Goal: Information Seeking & Learning: Check status

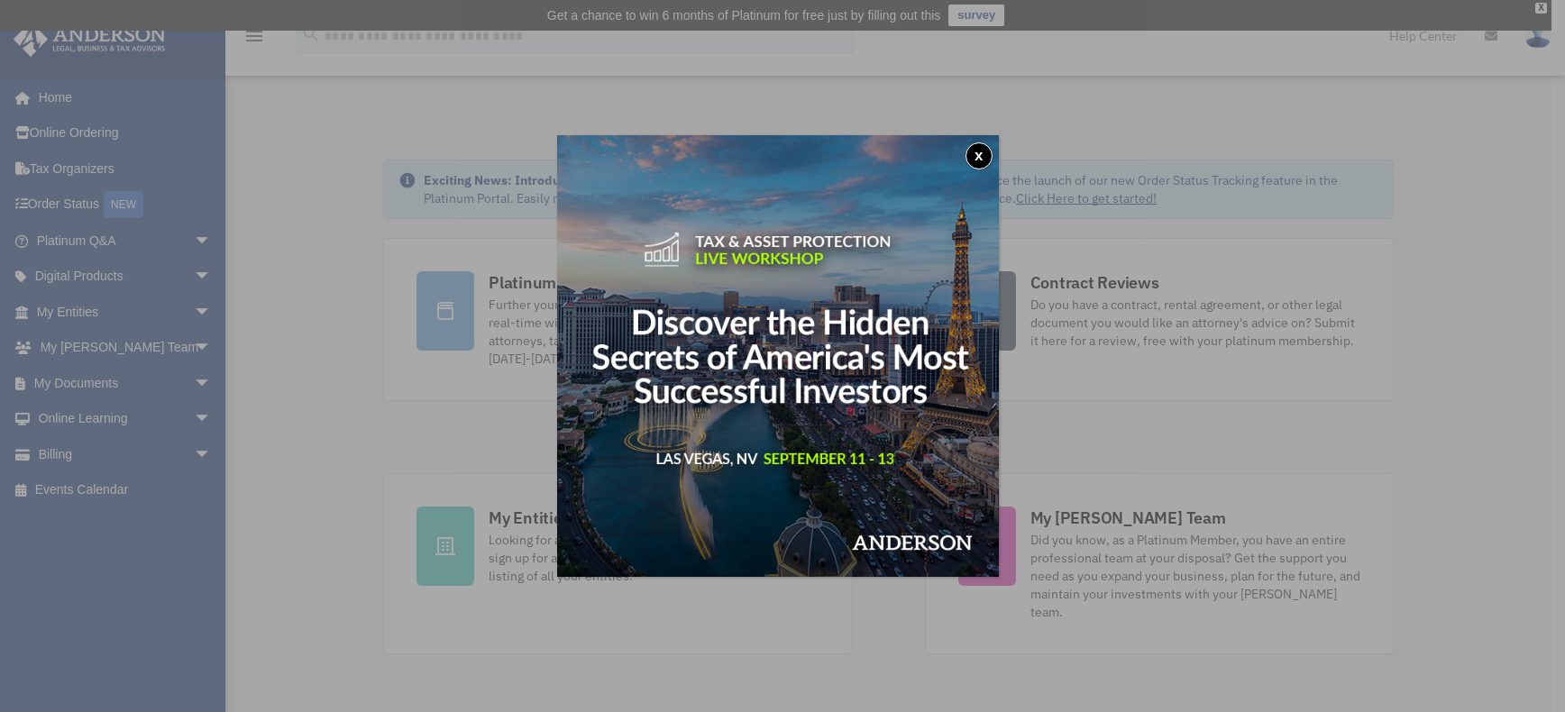
click at [183, 238] on div "x" at bounding box center [782, 356] width 1565 height 712
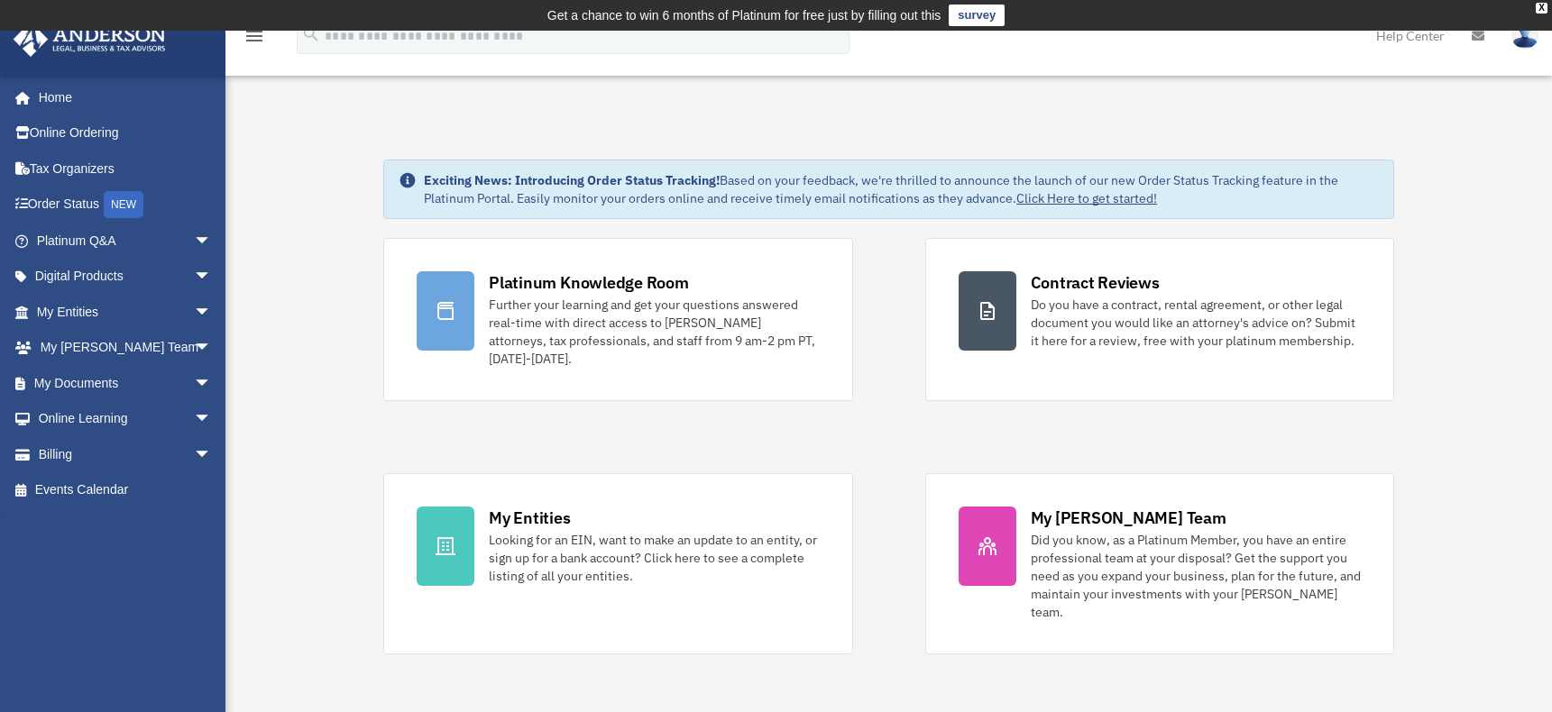
click at [194, 238] on span "arrow_drop_down" at bounding box center [212, 241] width 36 height 37
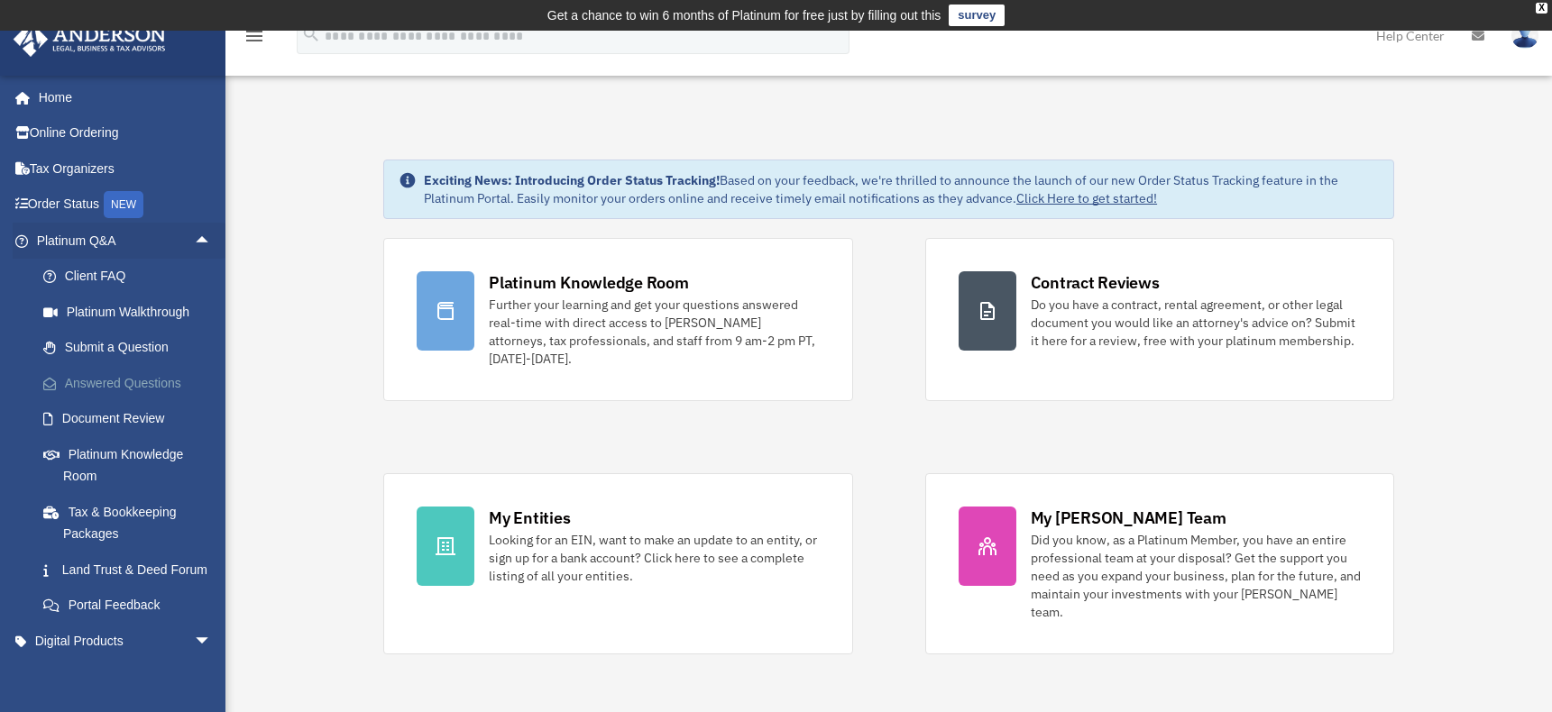
click at [149, 380] on link "Answered Questions" at bounding box center [132, 383] width 214 height 36
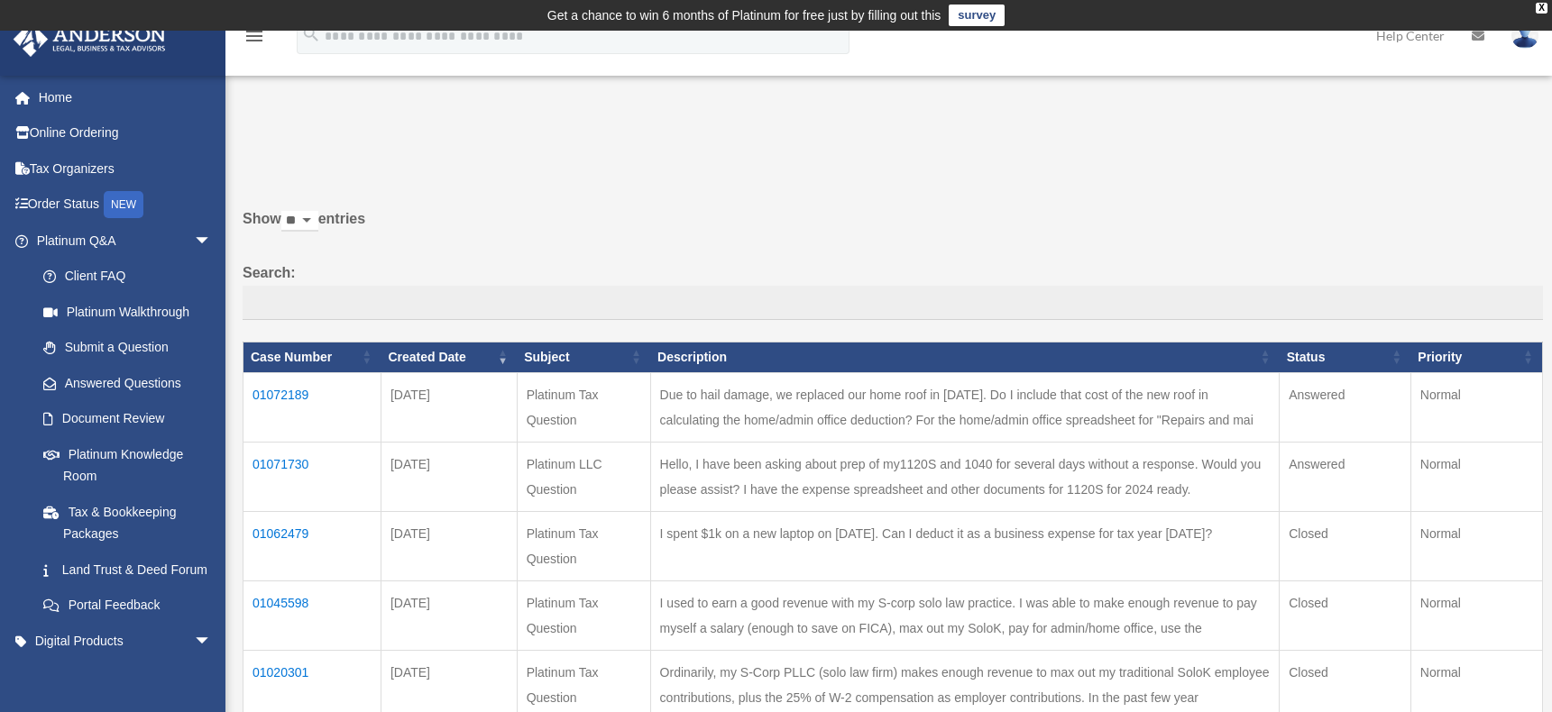
click at [296, 456] on td "01071730" at bounding box center [312, 476] width 138 height 69
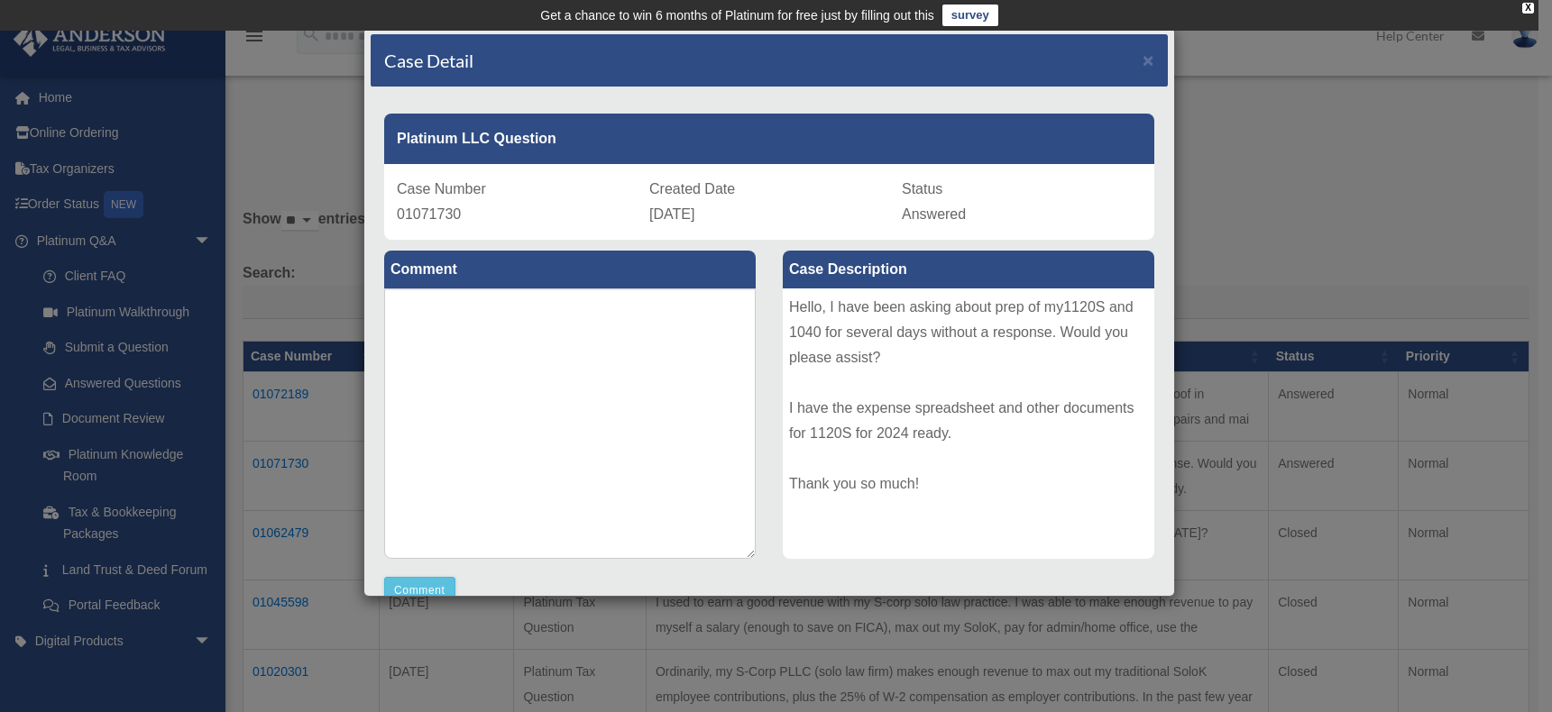
click at [1234, 180] on div "Case Detail × Platinum LLC Question Case Number 01071730 Created Date [DATE] St…" at bounding box center [776, 356] width 1552 height 712
